Goal: Transaction & Acquisition: Purchase product/service

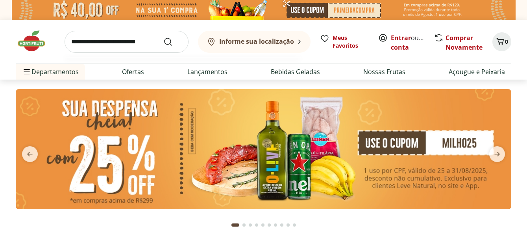
click at [115, 46] on input "search" at bounding box center [127, 42] width 124 height 22
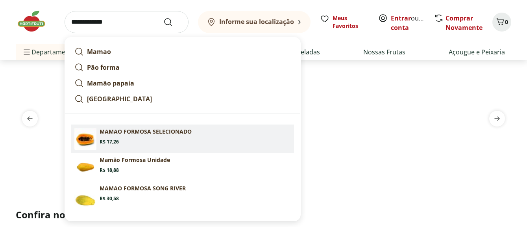
scroll to position [40, 0]
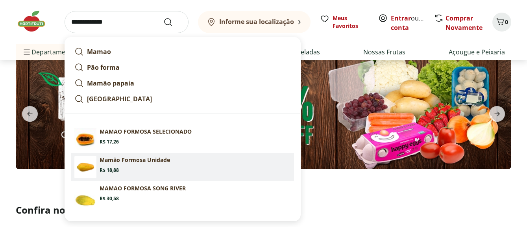
click at [145, 161] on p "Mamão Formosa Unidade" at bounding box center [135, 160] width 70 height 8
type input "**********"
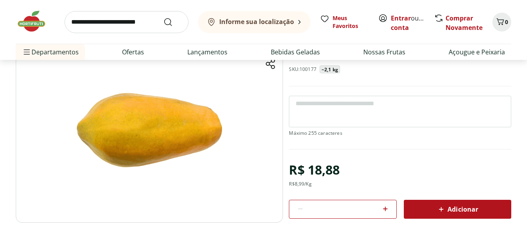
scroll to position [80, 0]
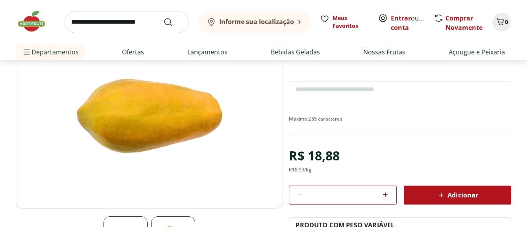
click at [460, 196] on span "Adicionar" at bounding box center [457, 194] width 42 height 9
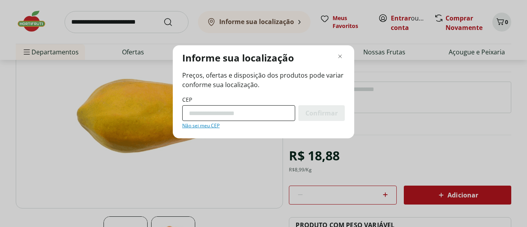
click at [261, 108] on input "CEP" at bounding box center [238, 113] width 113 height 16
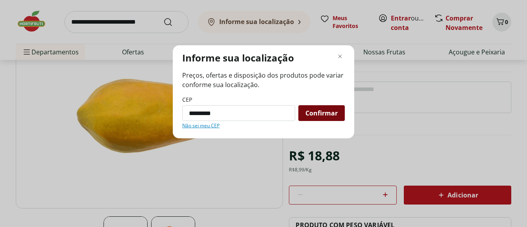
type input "*********"
click at [315, 113] on span "Confirmar" at bounding box center [321, 113] width 32 height 6
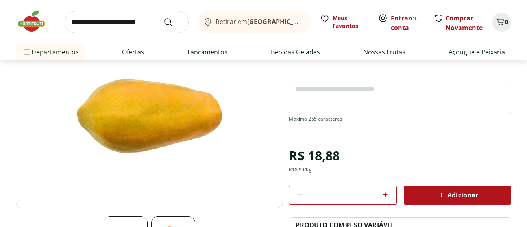
click at [457, 198] on div "Adicionar" at bounding box center [457, 195] width 95 height 14
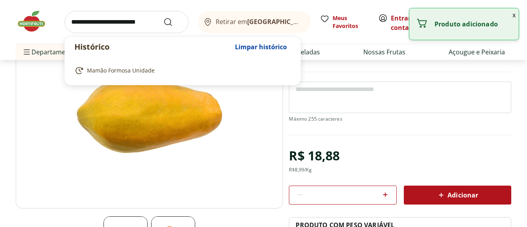
click at [144, 24] on input "search" at bounding box center [127, 22] width 124 height 22
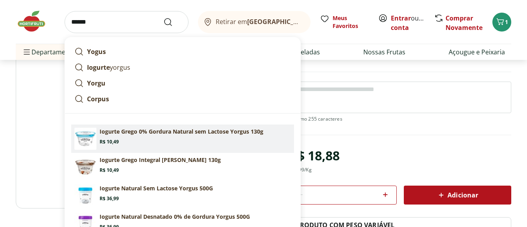
click at [118, 132] on p "Iogurte Grego 0% Gordura Natural sem Lactose Yorgus 130g" at bounding box center [182, 132] width 164 height 8
type input "**********"
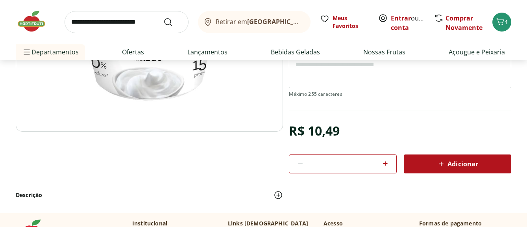
scroll to position [161, 0]
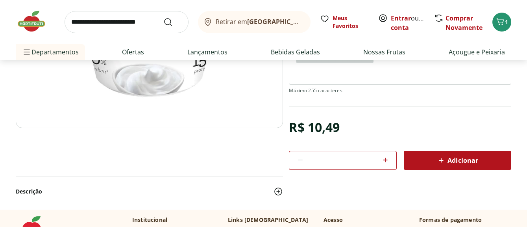
click at [387, 157] on icon at bounding box center [385, 159] width 9 height 9
type input "*"
click at [457, 159] on span "Adicionar" at bounding box center [457, 159] width 42 height 9
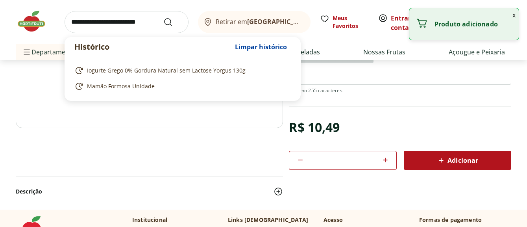
click at [110, 24] on input "search" at bounding box center [127, 22] width 124 height 22
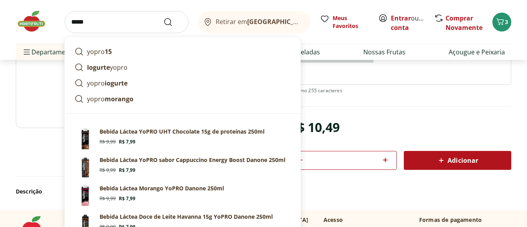
click at [132, 85] on link "yopro iogurte" at bounding box center [182, 83] width 223 height 16
type input "**********"
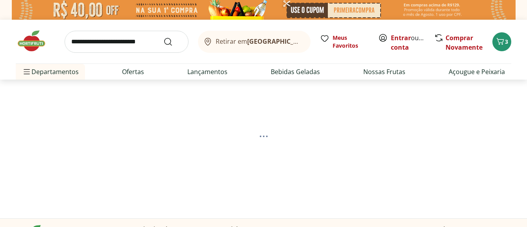
select select "**********"
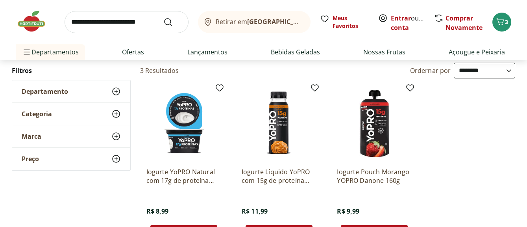
scroll to position [120, 0]
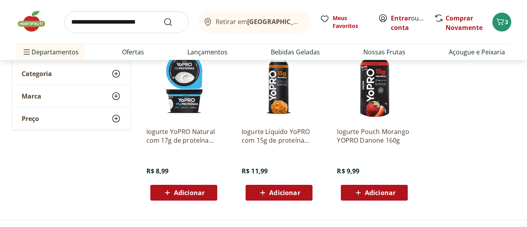
click at [195, 193] on span "Adicionar" at bounding box center [189, 192] width 31 height 6
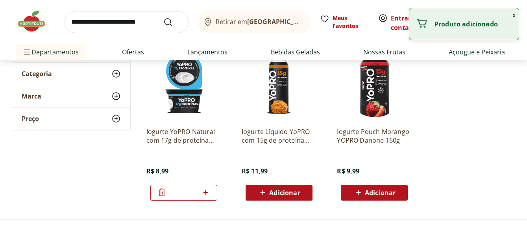
click at [206, 193] on icon at bounding box center [205, 192] width 5 height 5
click at [207, 193] on icon at bounding box center [206, 191] width 10 height 9
type input "*"
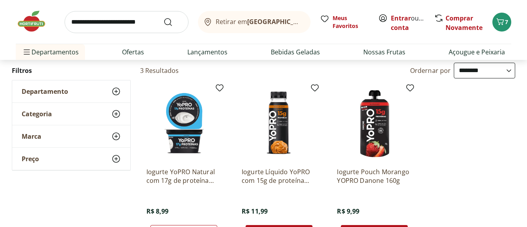
scroll to position [0, 0]
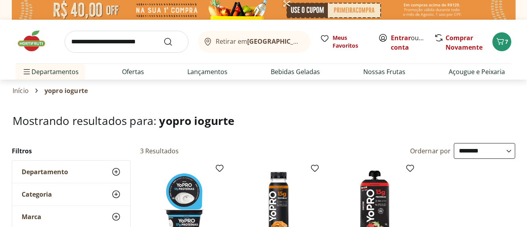
click at [147, 41] on input "search" at bounding box center [127, 42] width 124 height 22
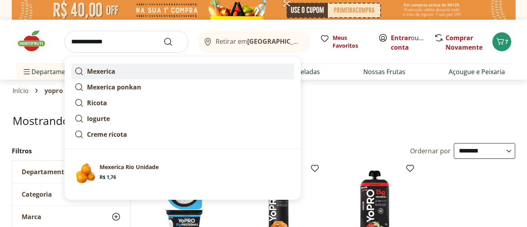
click at [129, 72] on link "Mexerica" at bounding box center [182, 71] width 223 height 16
type input "********"
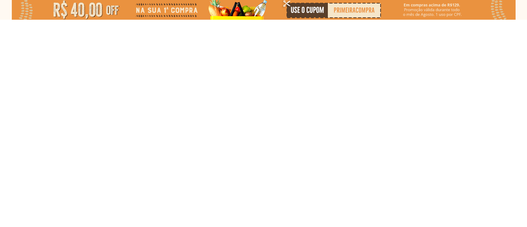
select select "**********"
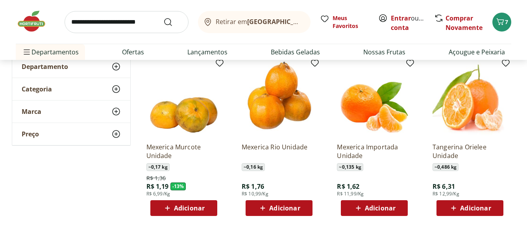
scroll to position [120, 0]
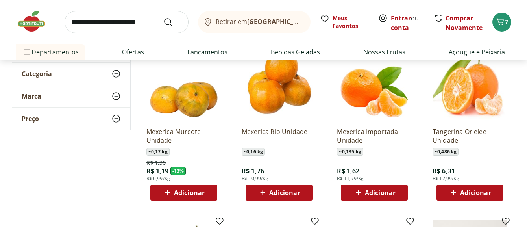
click at [283, 191] on span "Adicionar" at bounding box center [284, 192] width 31 height 6
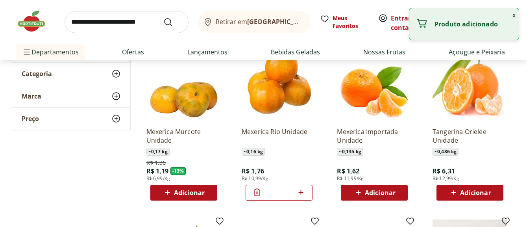
click at [301, 192] on icon at bounding box center [301, 191] width 10 height 9
click at [301, 192] on icon at bounding box center [301, 192] width 5 height 5
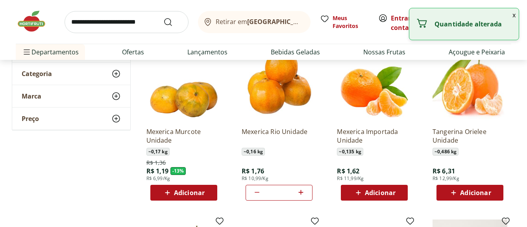
type input "*"
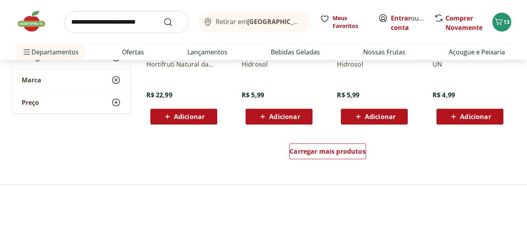
scroll to position [562, 0]
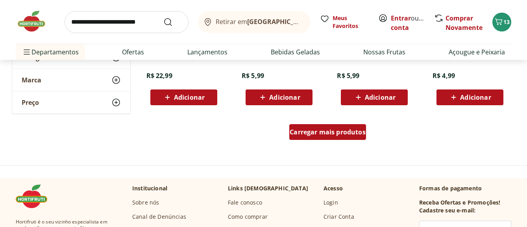
click at [307, 138] on div "Carregar mais produtos" at bounding box center [327, 132] width 77 height 16
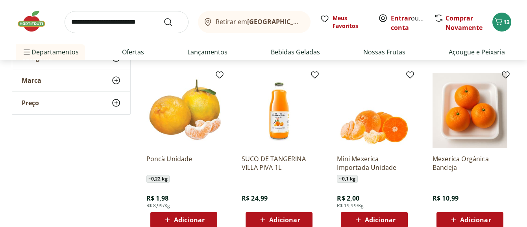
scroll to position [201, 0]
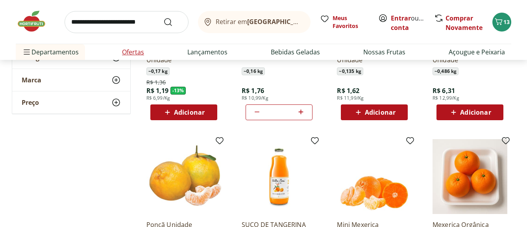
click at [143, 54] on link "Ofertas" at bounding box center [133, 51] width 22 height 9
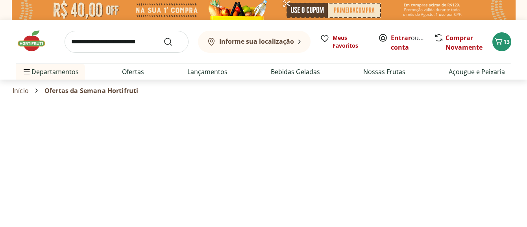
select select "**********"
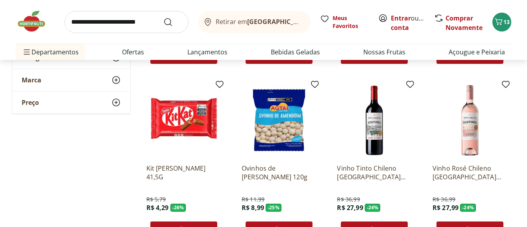
scroll to position [522, 0]
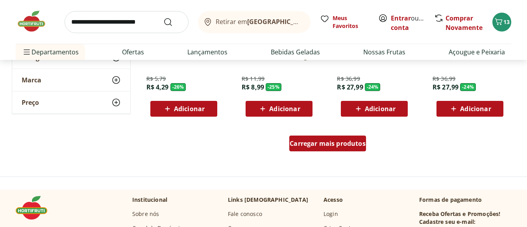
click at [327, 146] on span "Carregar mais produtos" at bounding box center [328, 143] width 76 height 6
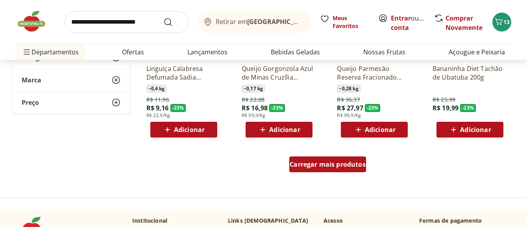
scroll to position [1084, 0]
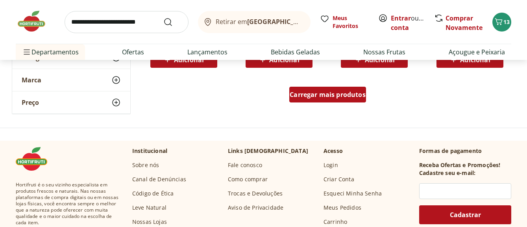
click at [311, 95] on span "Carregar mais produtos" at bounding box center [328, 94] width 76 height 6
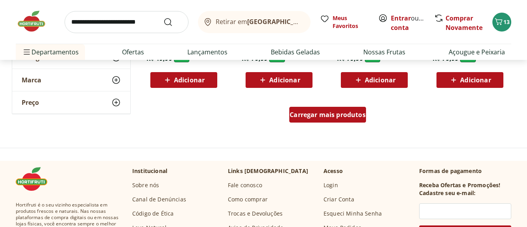
scroll to position [1606, 0]
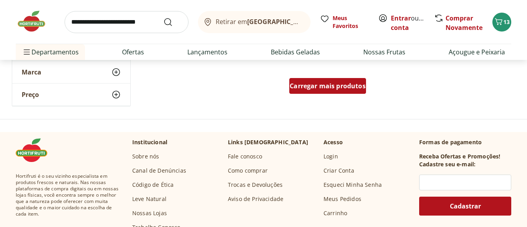
click at [318, 88] on span "Carregar mais produtos" at bounding box center [328, 86] width 76 height 6
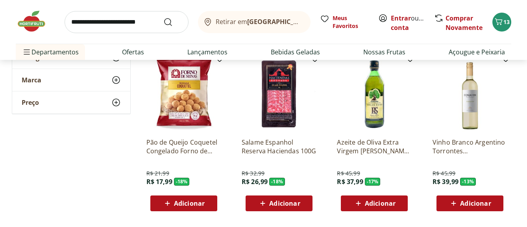
scroll to position [2128, 0]
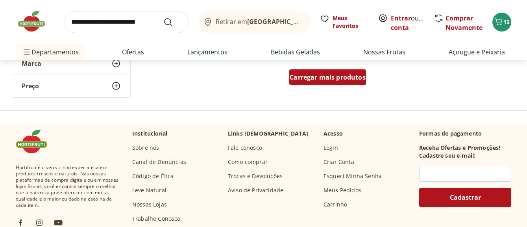
click at [316, 79] on span "Carregar mais produtos" at bounding box center [328, 77] width 76 height 6
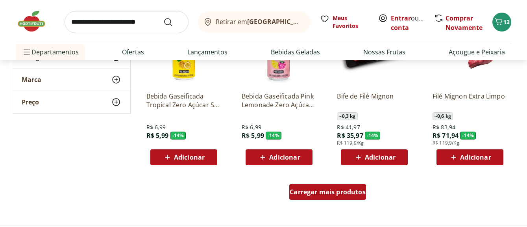
scroll to position [2609, 0]
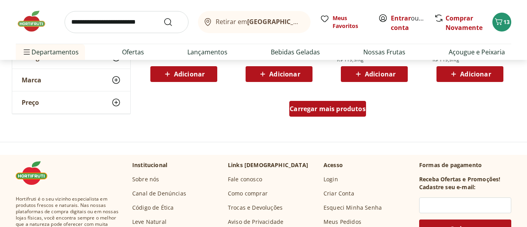
click at [301, 111] on span "Carregar mais produtos" at bounding box center [328, 108] width 76 height 6
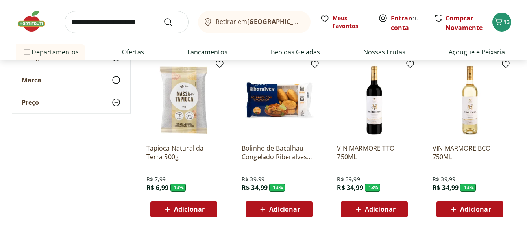
scroll to position [3091, 0]
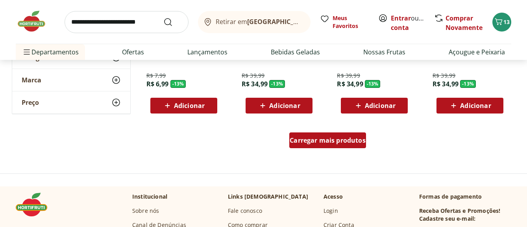
click at [330, 141] on span "Carregar mais produtos" at bounding box center [328, 140] width 76 height 6
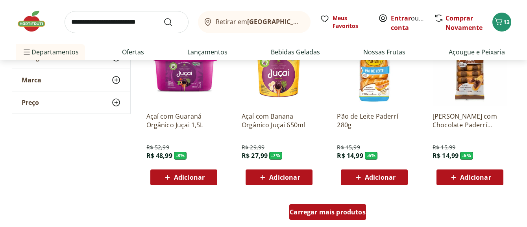
scroll to position [3613, 0]
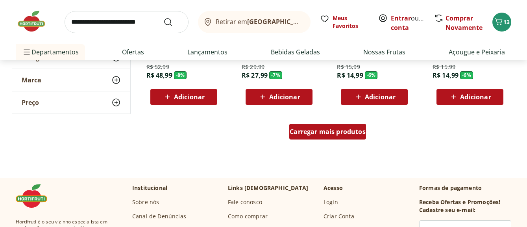
click at [311, 140] on link "Carregar mais produtos" at bounding box center [327, 133] width 77 height 19
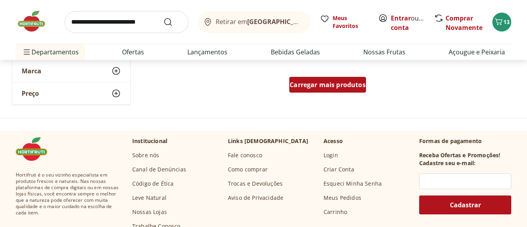
scroll to position [4175, 0]
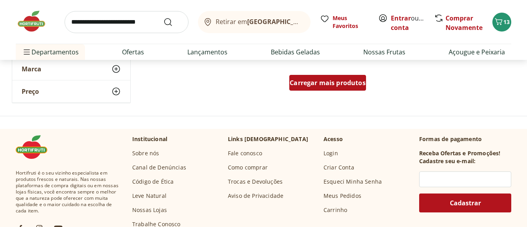
click at [325, 84] on span "Carregar mais produtos" at bounding box center [328, 82] width 76 height 6
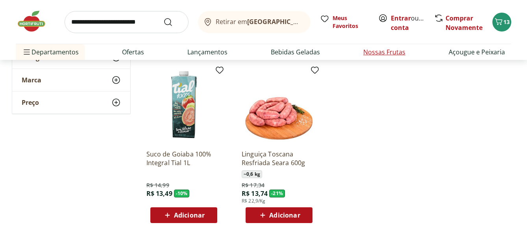
click at [376, 49] on link "Nossas Frutas" at bounding box center [384, 51] width 42 height 9
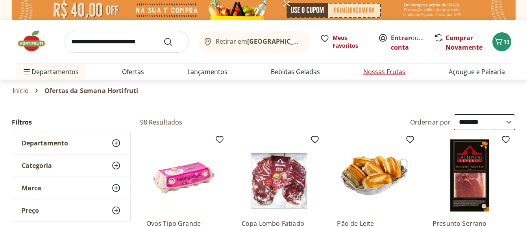
select select "**********"
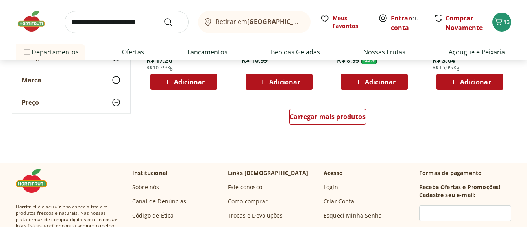
scroll to position [562, 0]
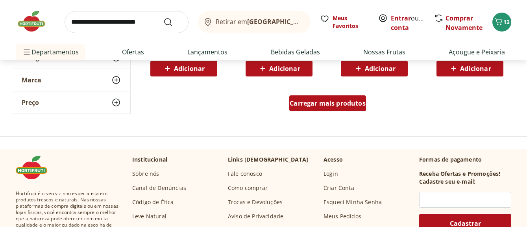
click at [336, 100] on span "Carregar mais produtos" at bounding box center [328, 103] width 76 height 6
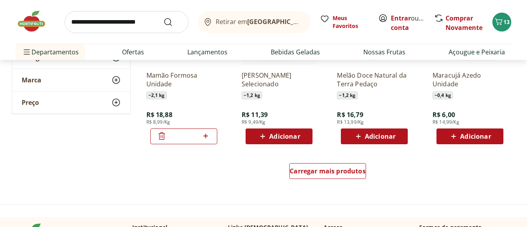
scroll to position [1084, 0]
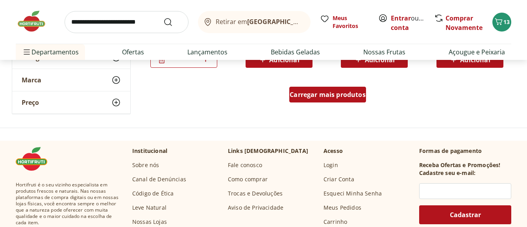
click at [320, 91] on span "Carregar mais produtos" at bounding box center [328, 94] width 76 height 6
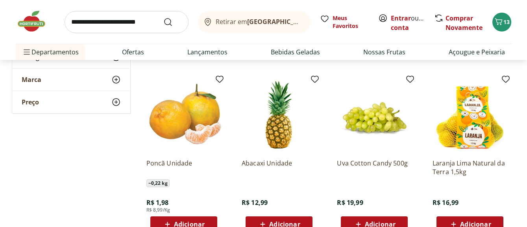
scroll to position [1445, 0]
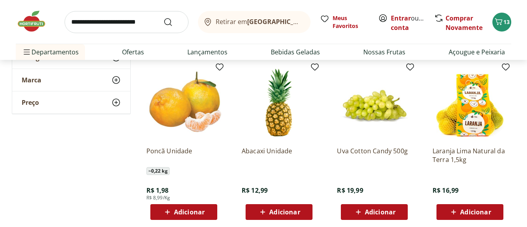
click at [468, 215] on span "Adicionar" at bounding box center [475, 212] width 31 height 6
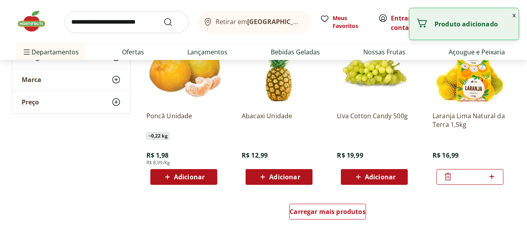
scroll to position [1525, 0]
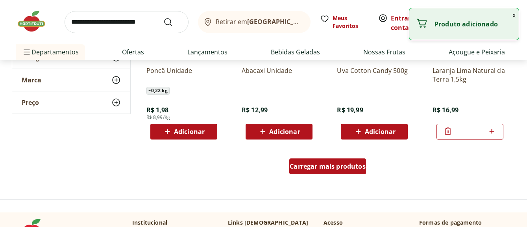
click at [345, 169] on span "Carregar mais produtos" at bounding box center [328, 166] width 76 height 6
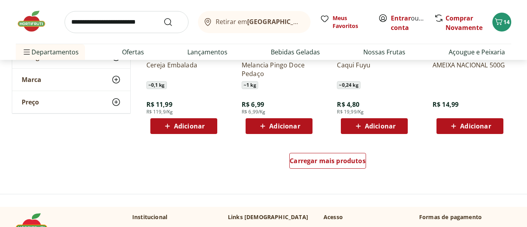
scroll to position [2087, 0]
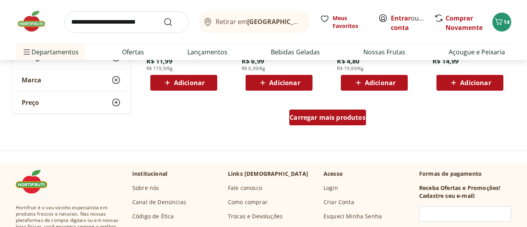
click at [334, 120] on span "Carregar mais produtos" at bounding box center [328, 117] width 76 height 6
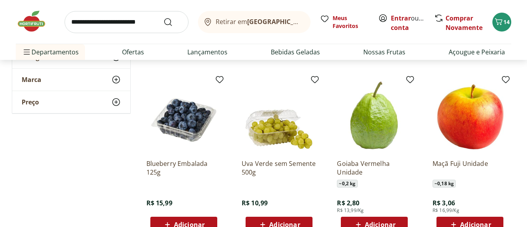
scroll to position [2569, 0]
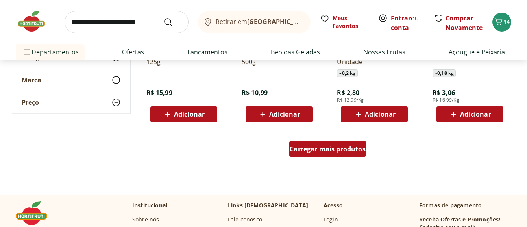
click at [344, 155] on div "Carregar mais produtos" at bounding box center [327, 149] width 77 height 16
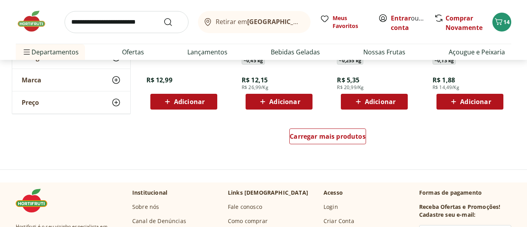
scroll to position [3131, 0]
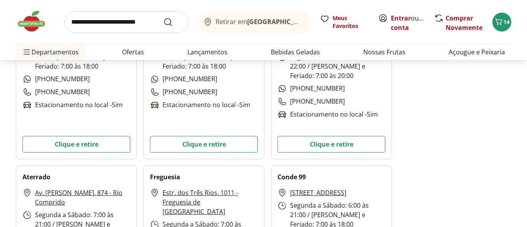
scroll to position [2489, 0]
